Goal: Information Seeking & Learning: Learn about a topic

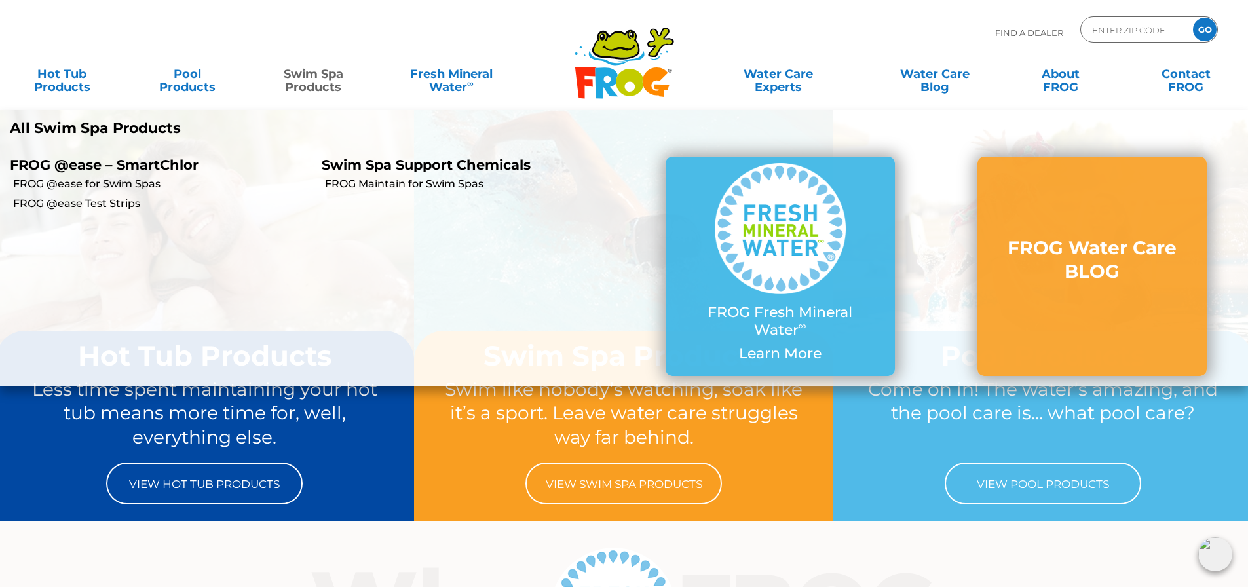
click at [92, 158] on p "FROG @ease – SmartChlor" at bounding box center [156, 165] width 292 height 16
click at [411, 185] on link "FROG Maintain for Swim Spas" at bounding box center [474, 184] width 299 height 14
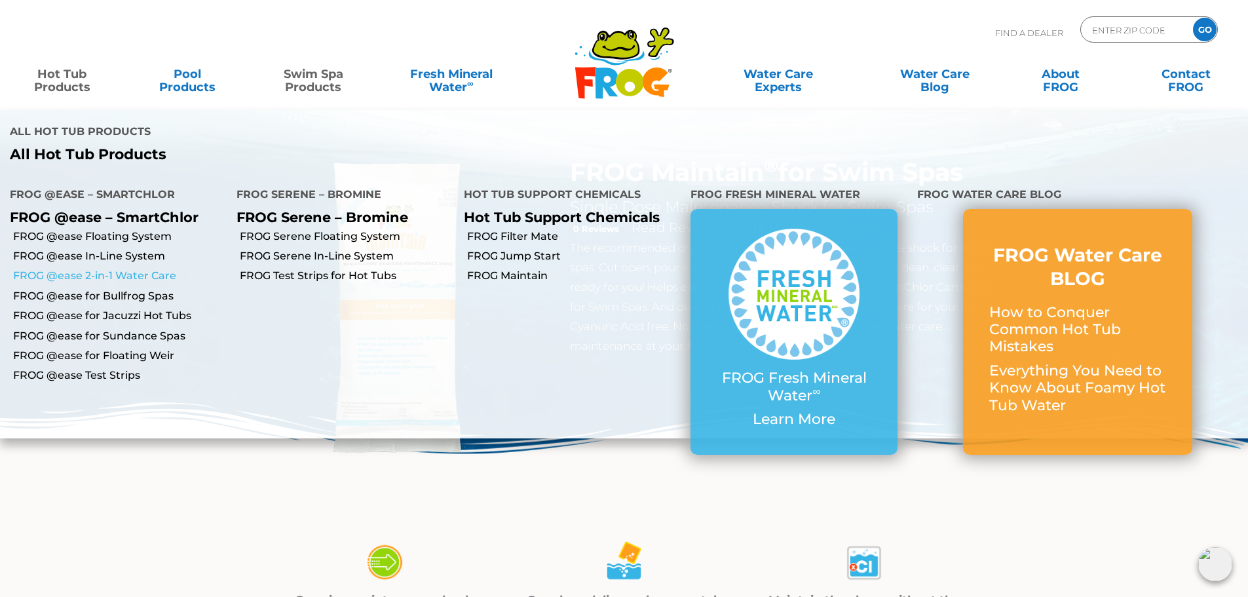
click at [82, 275] on link "FROG @ease 2-in-1 Water Care" at bounding box center [119, 276] width 213 height 14
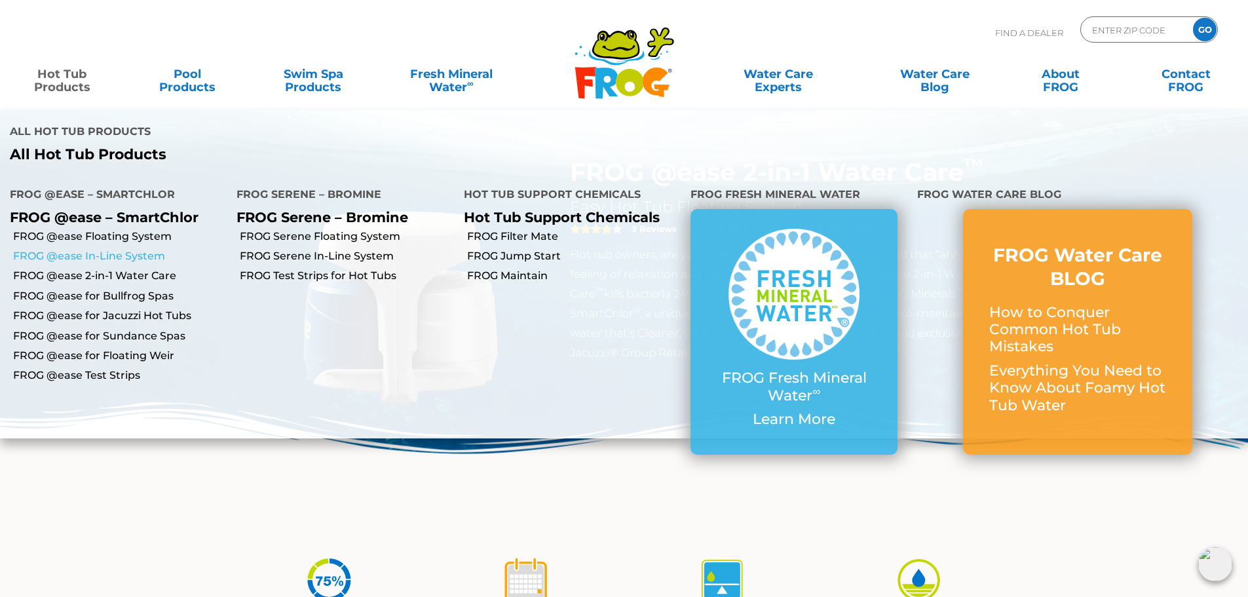
click at [102, 259] on link "FROG @ease In-Line System" at bounding box center [119, 256] width 213 height 14
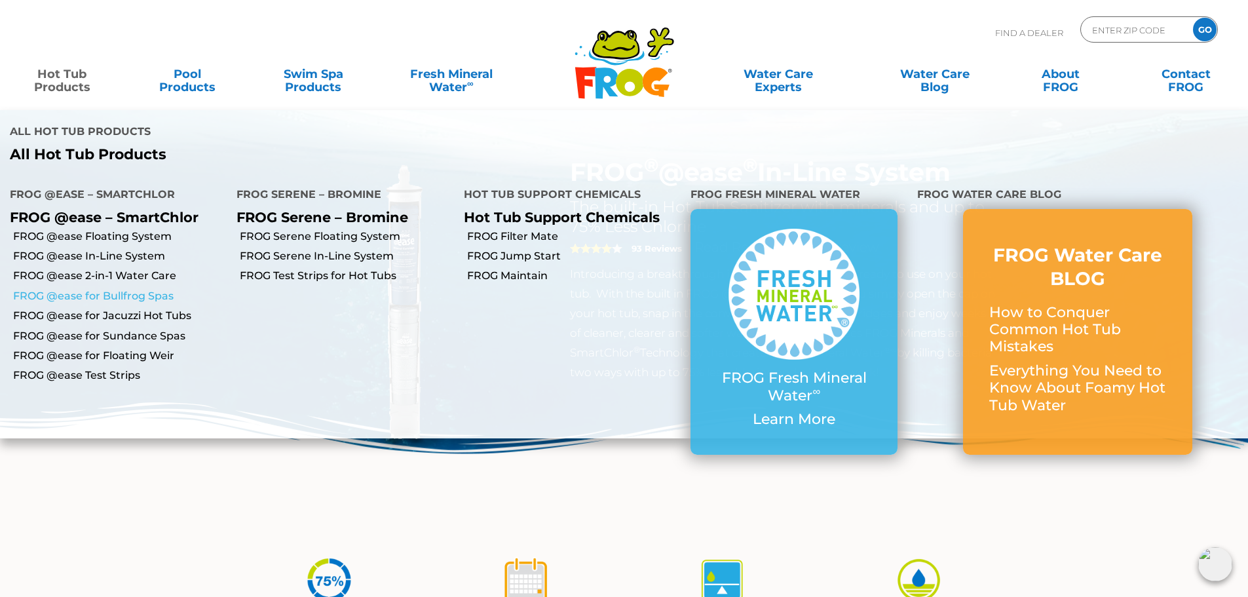
click at [95, 297] on link "FROG @ease for Bullfrog Spas" at bounding box center [119, 296] width 213 height 14
click at [94, 318] on link "FROG @ease for Jacuzzi Hot Tubs" at bounding box center [119, 315] width 213 height 14
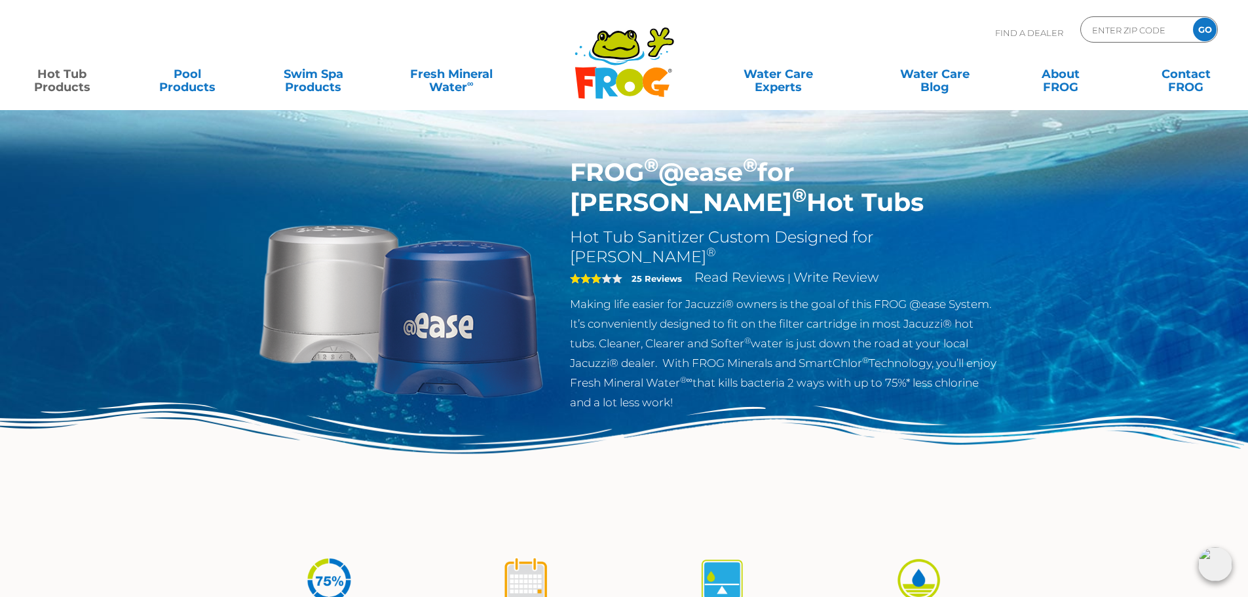
drag, startPoint x: 570, startPoint y: 166, endPoint x: 640, endPoint y: 200, distance: 78.2
click at [640, 200] on h1 "FROG ® @ease ® for Jacuzzi ® Hot Tubs" at bounding box center [784, 187] width 428 height 60
copy h1 "FROG ® @ease ® for Jacuzzi ® Hot Tubs"
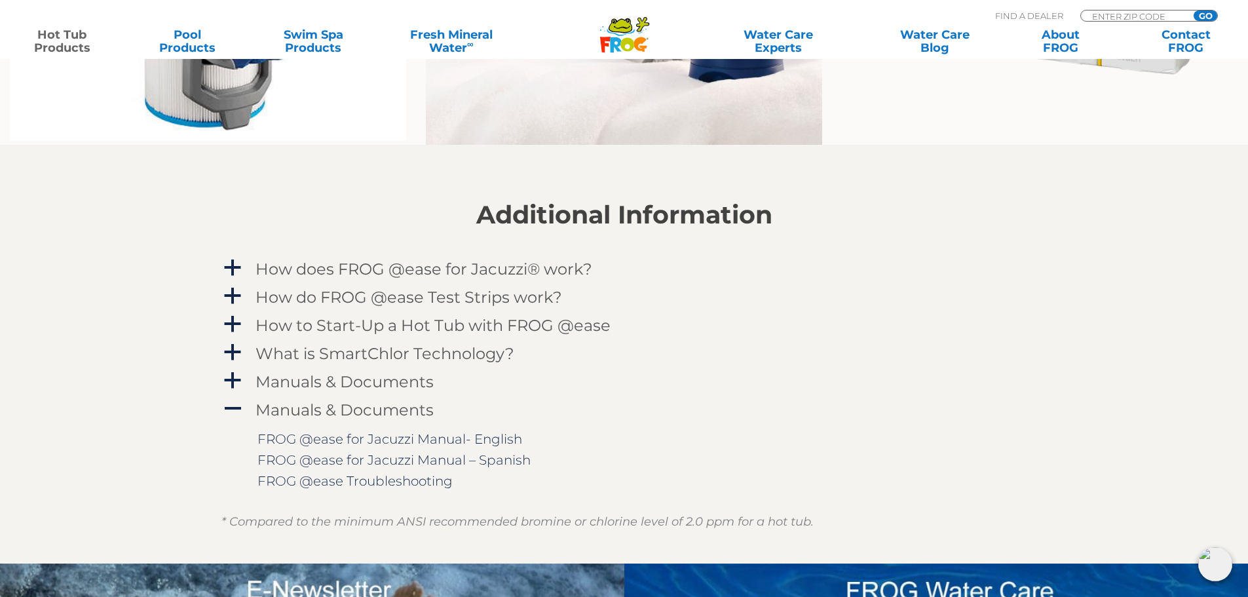
scroll to position [1310, 0]
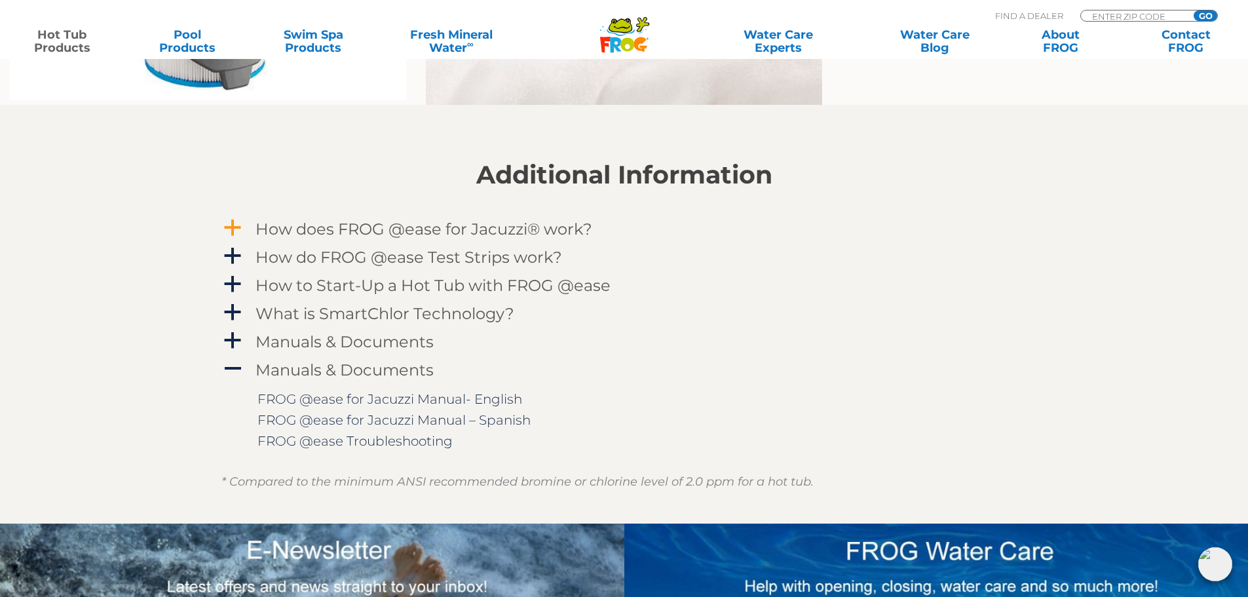
click at [358, 233] on h4 "How does FROG @ease for Jacuzzi® work?" at bounding box center [423, 229] width 337 height 18
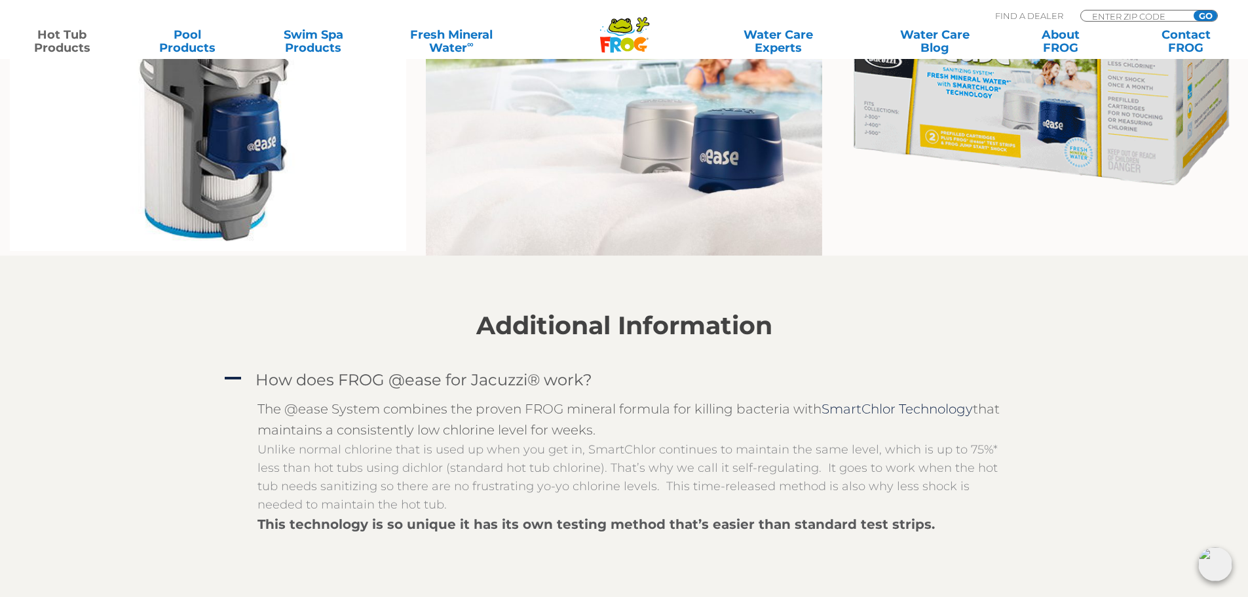
scroll to position [917, 0]
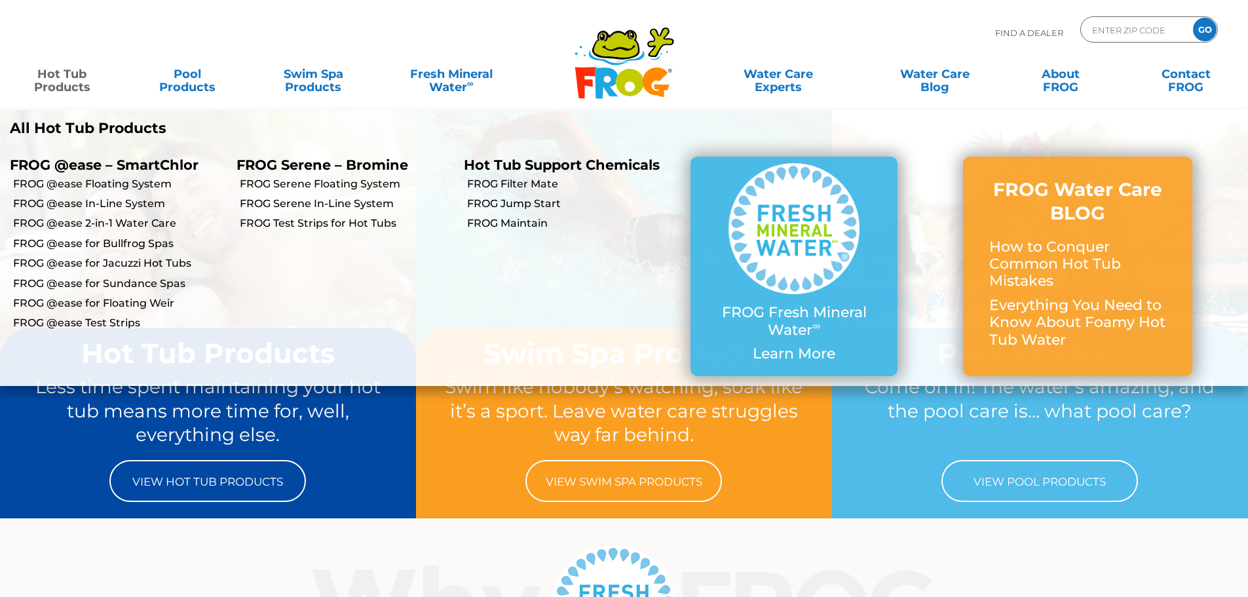
click at [65, 78] on link "Hot Tub Products" at bounding box center [62, 74] width 98 height 26
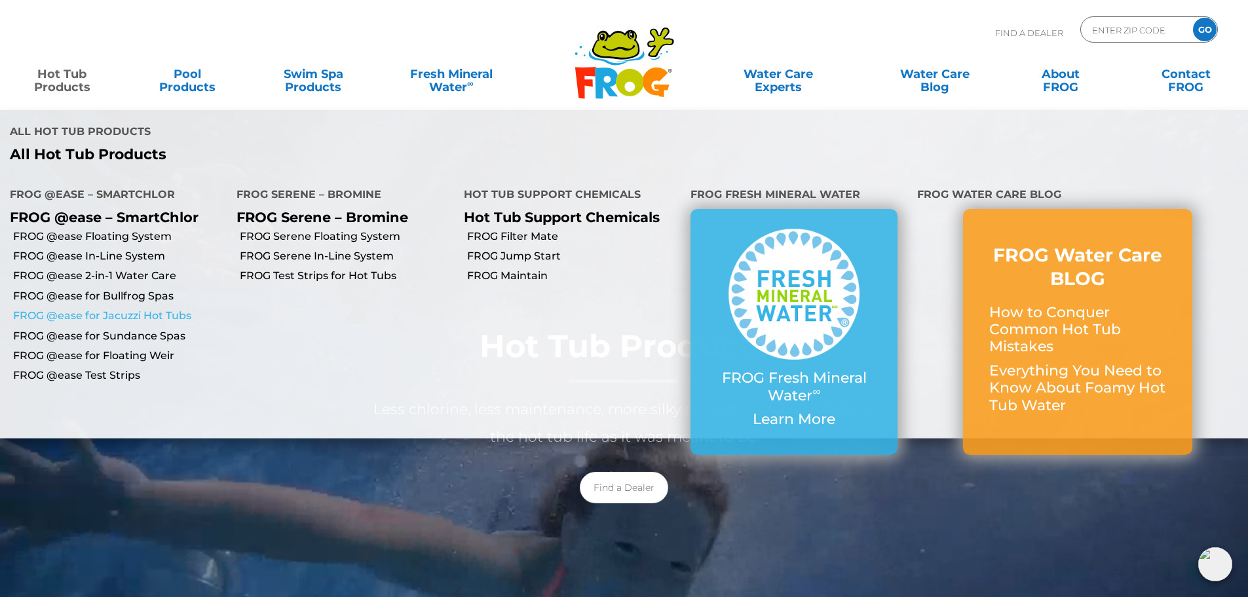
click at [83, 314] on link "FROG @ease for Jacuzzi Hot Tubs" at bounding box center [119, 315] width 213 height 14
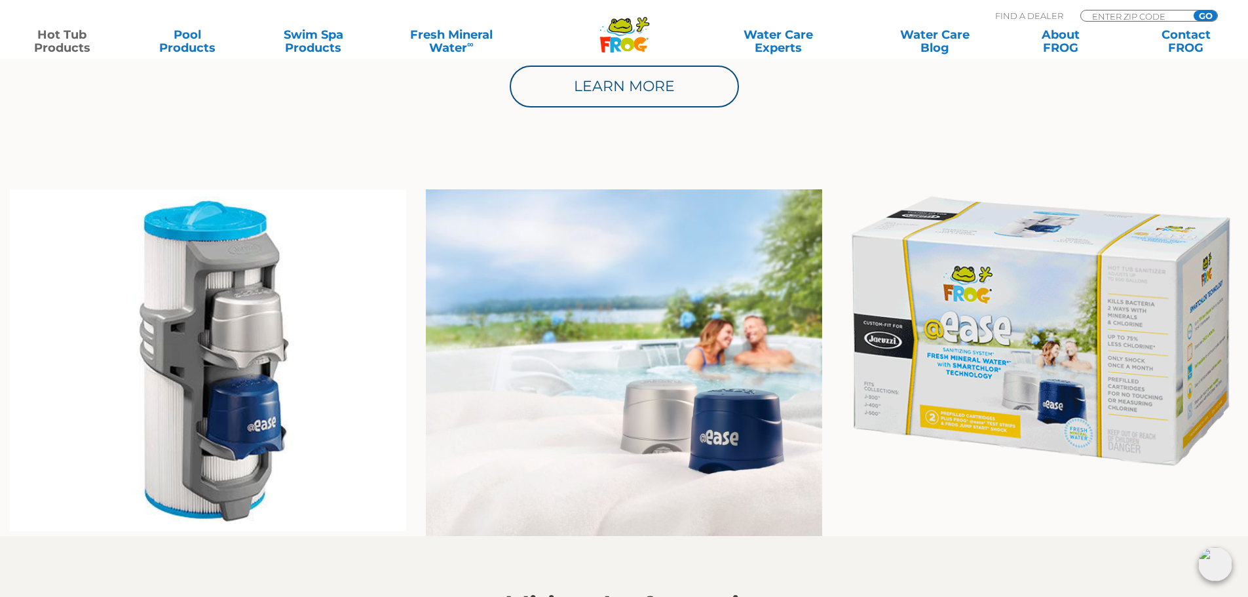
scroll to position [780, 0]
